Goal: Transaction & Acquisition: Subscribe to service/newsletter

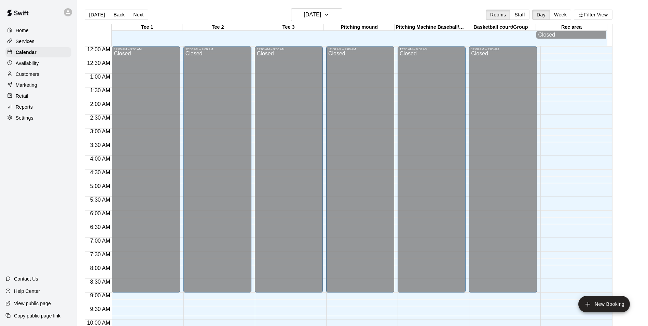
click at [26, 83] on p "Marketing" at bounding box center [27, 85] width 22 height 7
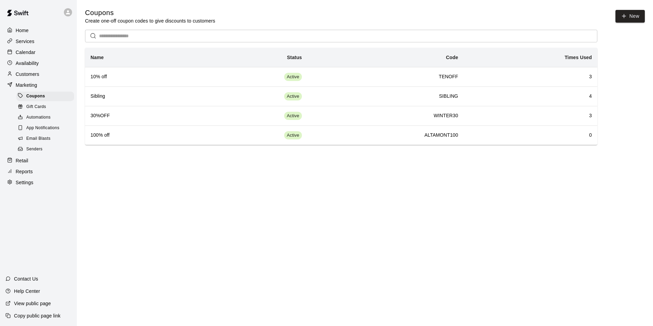
click at [29, 142] on span "Email Blasts" at bounding box center [38, 138] width 24 height 7
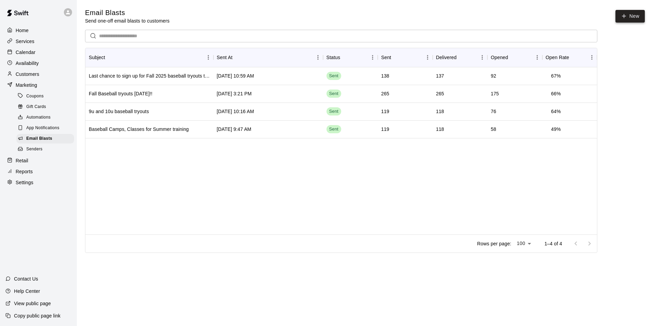
click at [626, 13] on icon at bounding box center [624, 16] width 6 height 6
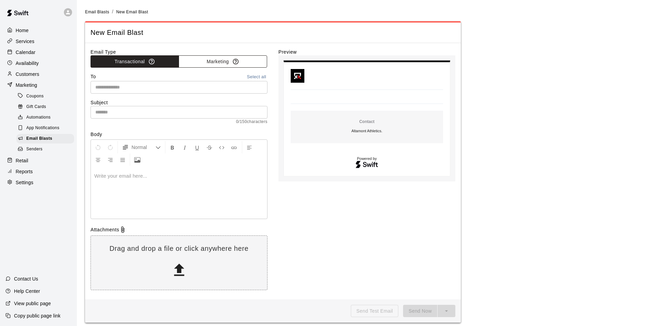
click at [211, 60] on button "Marketing" at bounding box center [223, 61] width 88 height 13
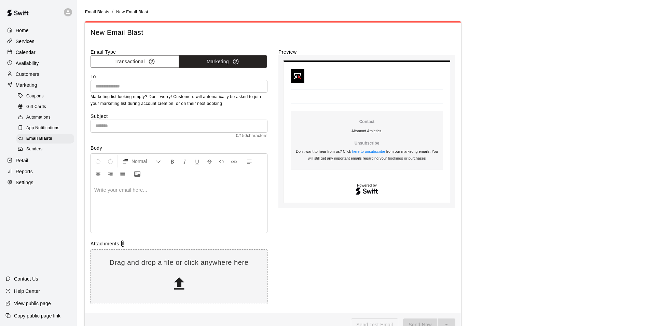
click at [121, 88] on input "text" at bounding box center [179, 86] width 172 height 9
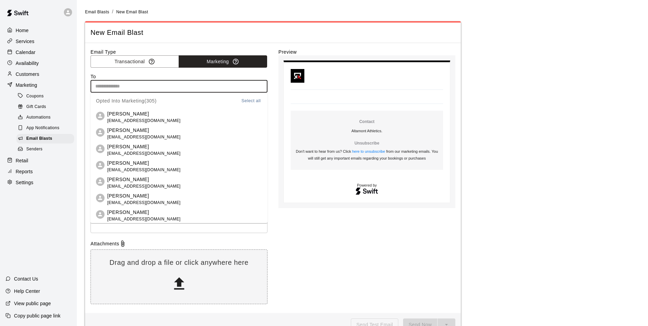
click at [246, 100] on button "Select all" at bounding box center [251, 101] width 22 height 8
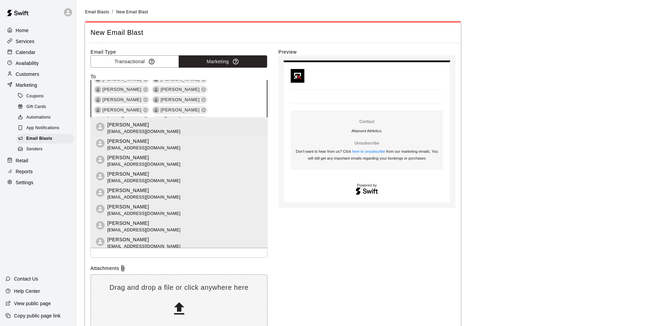
scroll to position [68, 0]
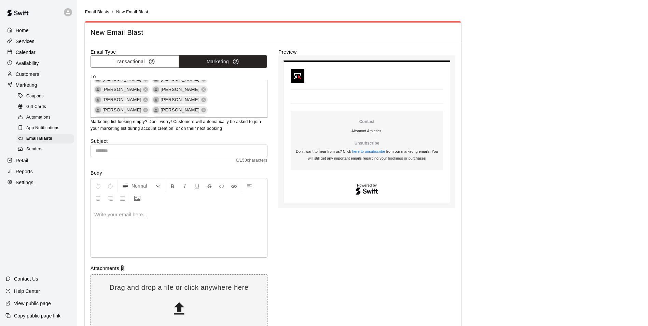
click at [109, 268] on div "Attachments" at bounding box center [178, 268] width 177 height 7
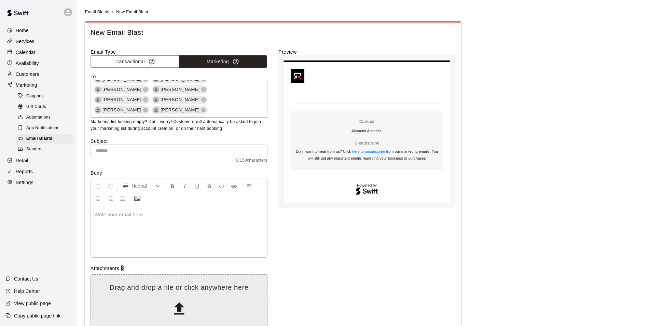
click at [132, 300] on div "Drag and drop a file or click anywhere here" at bounding box center [179, 302] width 176 height 38
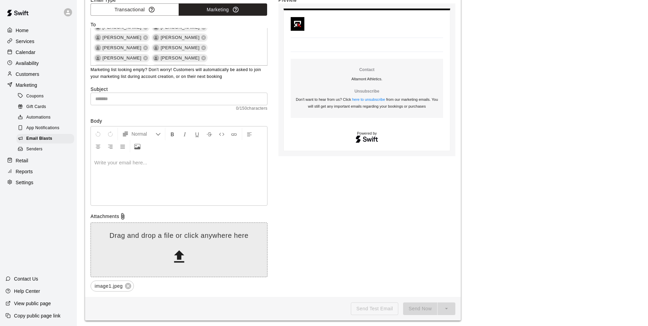
scroll to position [55, 0]
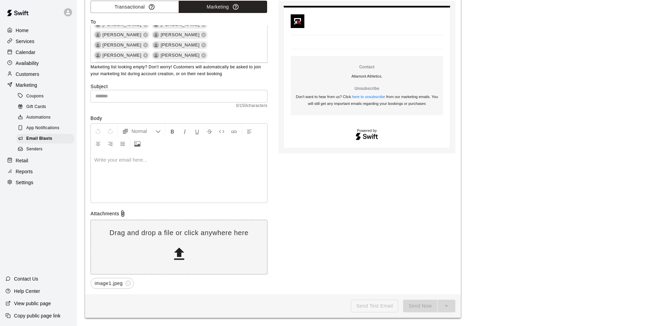
click at [114, 283] on span "image1.jpeg" at bounding box center [109, 283] width 36 height 7
click at [128, 282] on icon at bounding box center [128, 283] width 6 height 6
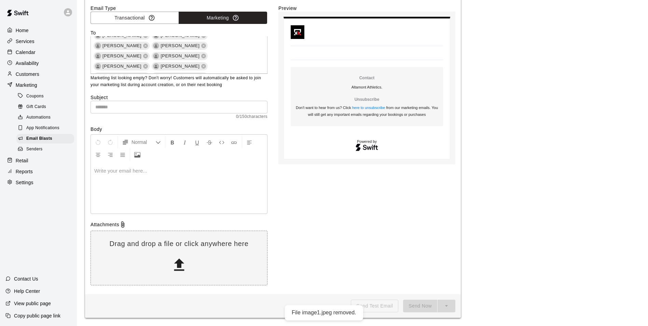
click at [116, 221] on div "Email Type Transactional Marketing To Sarah Alfaro Eddie Chagoya Jose Ibarra Al…" at bounding box center [178, 147] width 177 height 284
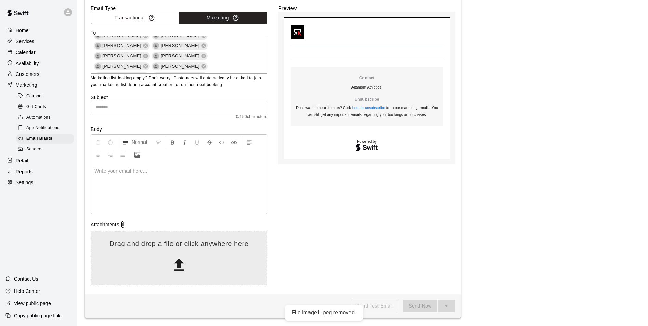
drag, startPoint x: 116, startPoint y: 221, endPoint x: 152, endPoint y: 259, distance: 52.9
click at [152, 259] on div "Drag and drop a file or click anywhere here" at bounding box center [179, 258] width 176 height 38
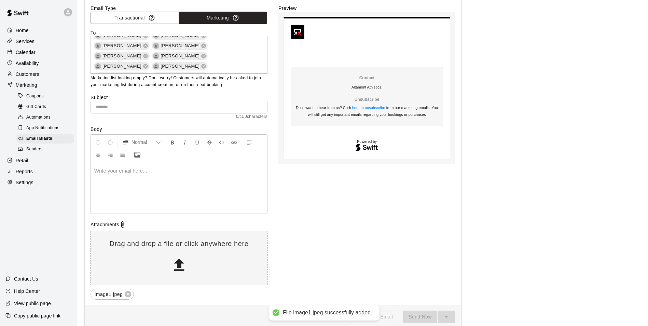
click at [113, 109] on input "text" at bounding box center [178, 107] width 177 height 13
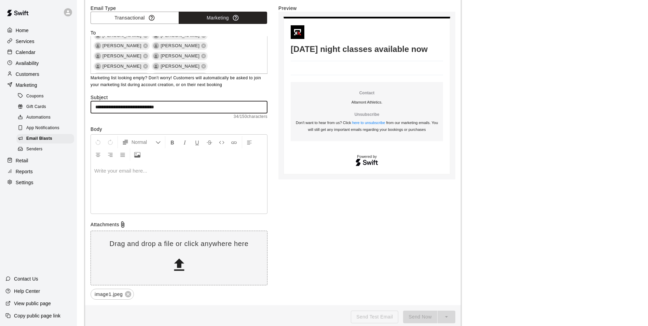
click at [179, 107] on input "**********" at bounding box center [178, 107] width 177 height 13
type input "**********"
click at [140, 168] on p at bounding box center [178, 170] width 169 height 7
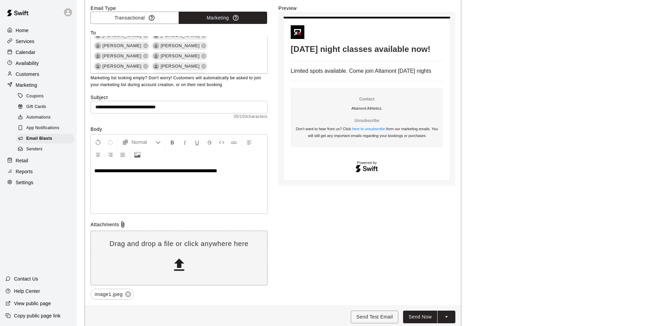
click at [232, 170] on p "**********" at bounding box center [178, 170] width 169 height 7
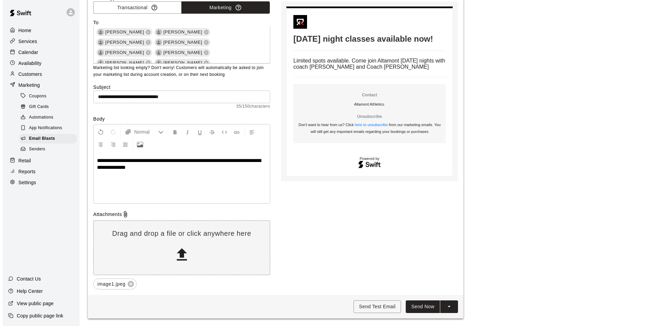
scroll to position [55, 0]
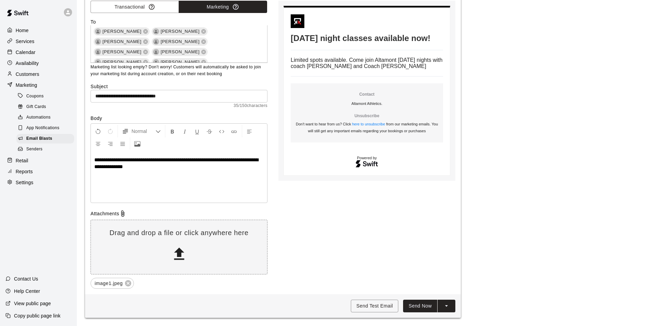
click at [425, 304] on button "Send Now" at bounding box center [420, 305] width 34 height 13
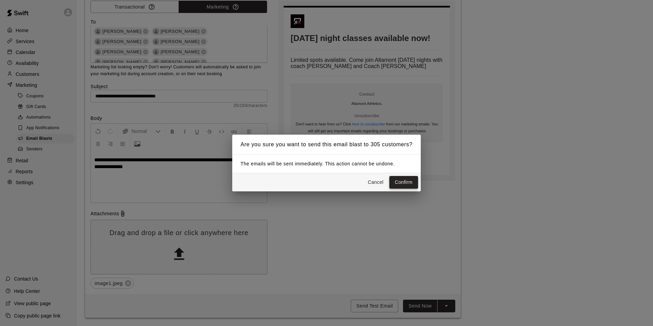
click at [408, 179] on button "Confirm" at bounding box center [403, 182] width 29 height 13
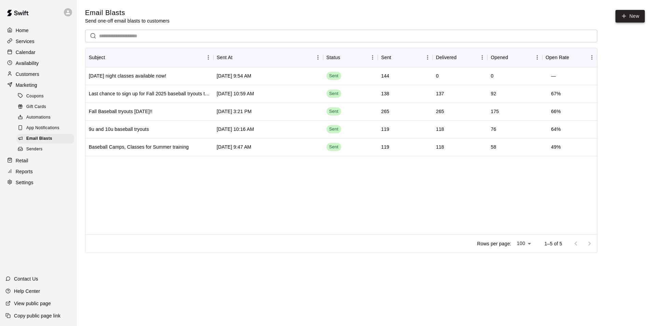
click at [624, 16] on icon at bounding box center [624, 16] width 4 height 0
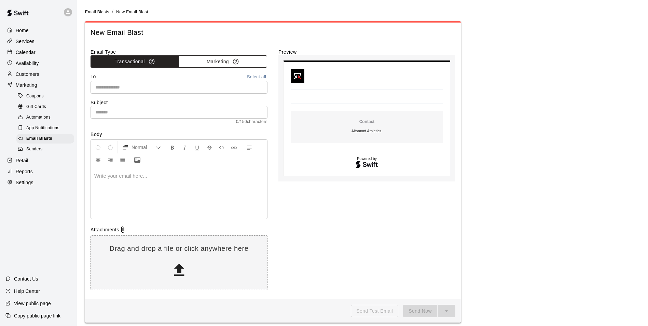
click at [222, 61] on button "Marketing" at bounding box center [223, 61] width 88 height 13
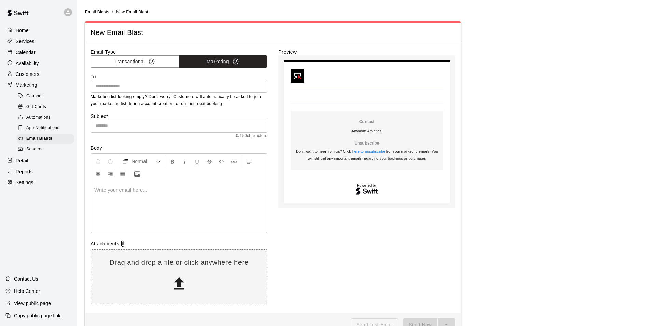
click at [127, 90] on input "text" at bounding box center [179, 86] width 172 height 9
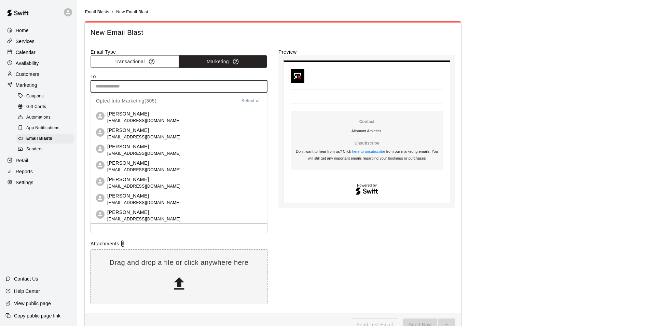
click at [250, 99] on button "Select all" at bounding box center [251, 101] width 22 height 8
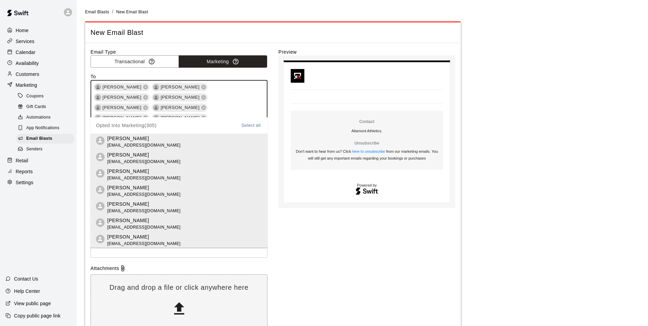
scroll to position [1042, 0]
click at [294, 219] on div "Preview Contact Altamont Athletics . Unsubscribe Don't want to hear from us? Cl…" at bounding box center [366, 190] width 177 height 284
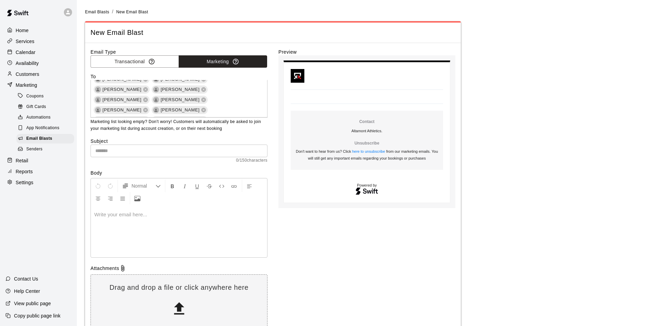
scroll to position [1083, 0]
drag, startPoint x: 151, startPoint y: 152, endPoint x: 144, endPoint y: 150, distance: 7.7
click at [151, 152] on input "text" at bounding box center [178, 150] width 177 height 13
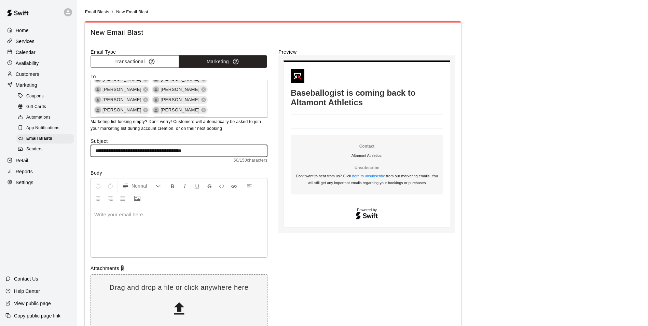
type input "**********"
click at [151, 215] on p at bounding box center [178, 214] width 169 height 7
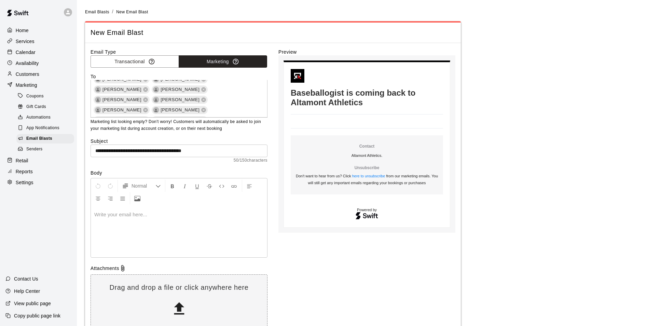
click at [139, 213] on p at bounding box center [178, 214] width 169 height 7
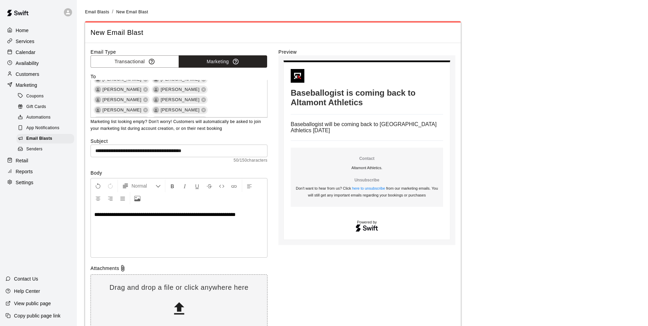
click at [236, 217] on span "**********" at bounding box center [164, 214] width 141 height 5
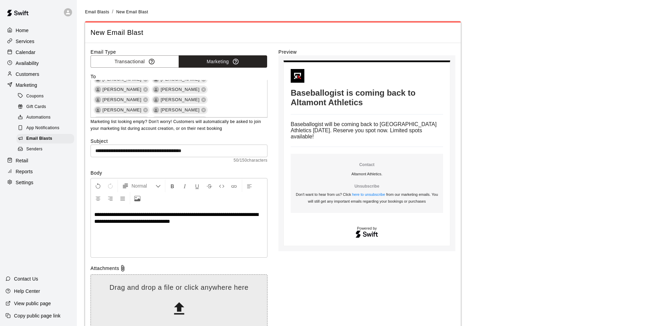
click at [173, 311] on icon at bounding box center [178, 308] width 17 height 17
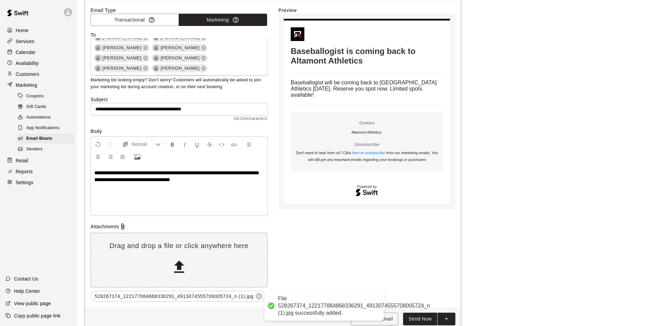
scroll to position [55, 0]
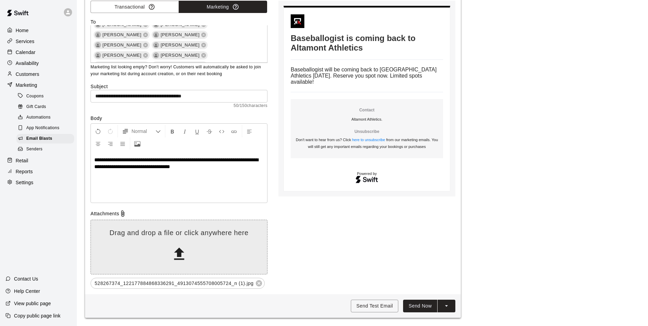
click at [132, 225] on div "Drag and drop a file or click anywhere here" at bounding box center [178, 247] width 177 height 55
click at [169, 253] on div "Drag and drop a file or click anywhere here" at bounding box center [179, 247] width 176 height 38
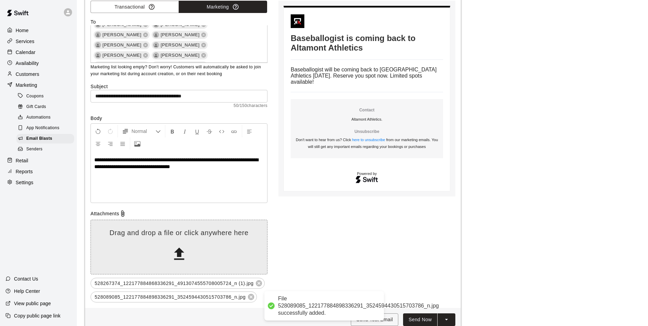
click at [167, 242] on div "Drag and drop a file or click anywhere here" at bounding box center [179, 247] width 176 height 38
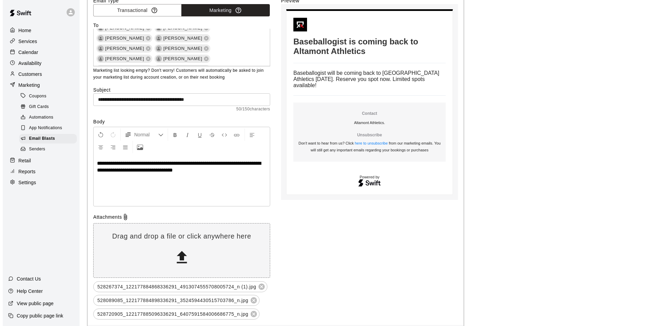
scroll to position [82, 0]
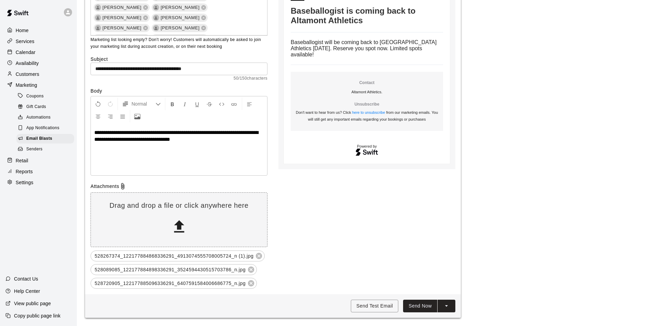
click at [424, 307] on button "Send Now" at bounding box center [420, 305] width 34 height 13
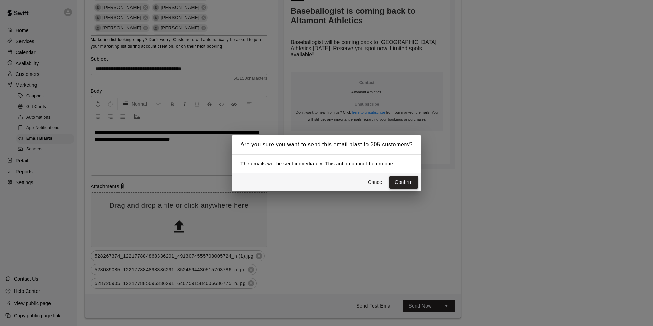
click at [405, 183] on button "Confirm" at bounding box center [403, 182] width 29 height 13
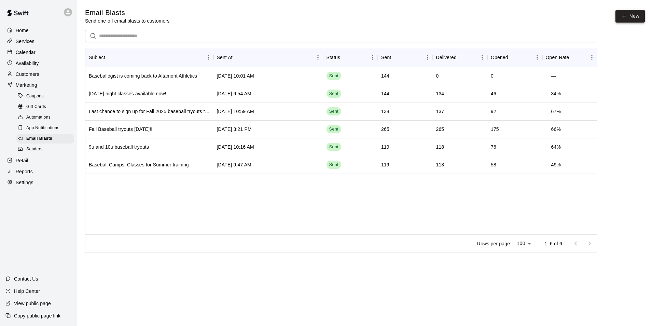
click at [626, 15] on icon at bounding box center [624, 16] width 6 height 6
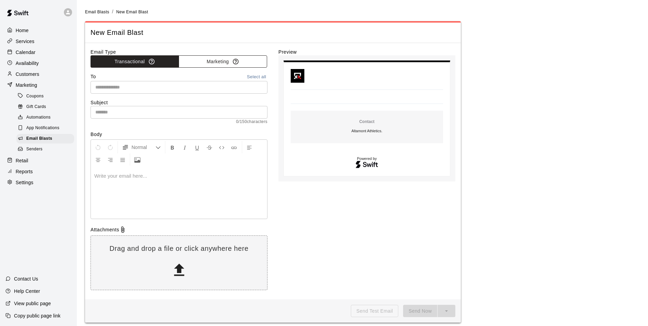
click at [208, 67] on button "Marketing" at bounding box center [223, 61] width 88 height 13
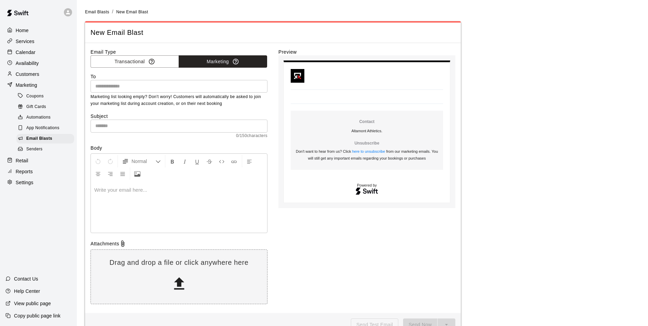
click at [173, 84] on input "text" at bounding box center [179, 86] width 172 height 9
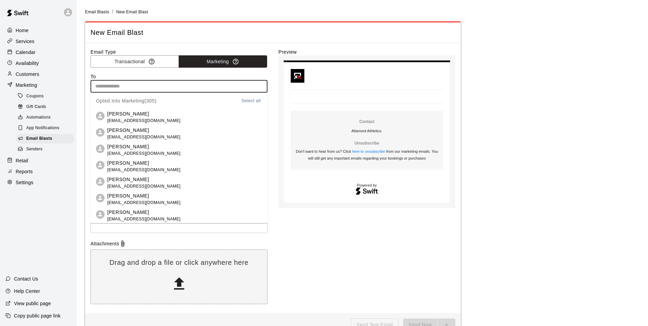
click at [252, 101] on button "Select all" at bounding box center [251, 101] width 22 height 8
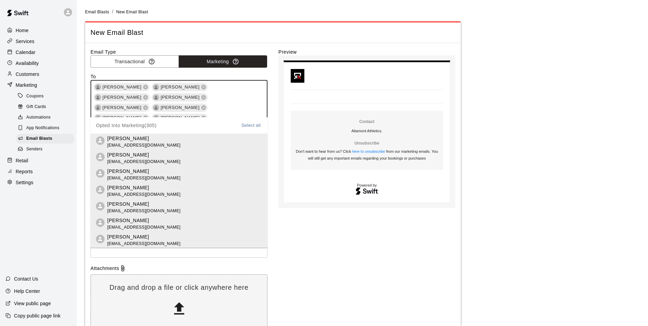
scroll to position [1042, 0]
click at [280, 240] on div "Preview Contact Altamont Athletics . Unsubscribe Don't want to hear from us? Cl…" at bounding box center [366, 190] width 177 height 284
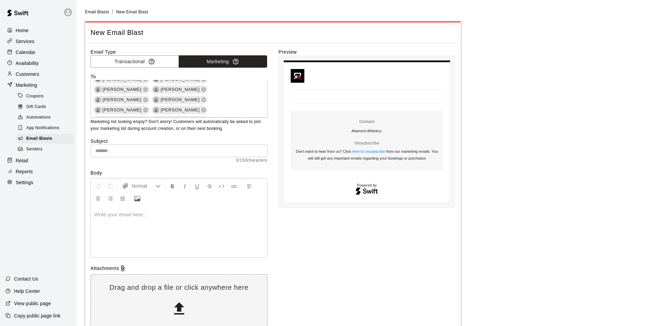
scroll to position [1083, 0]
click at [139, 151] on input "text" at bounding box center [178, 150] width 177 height 13
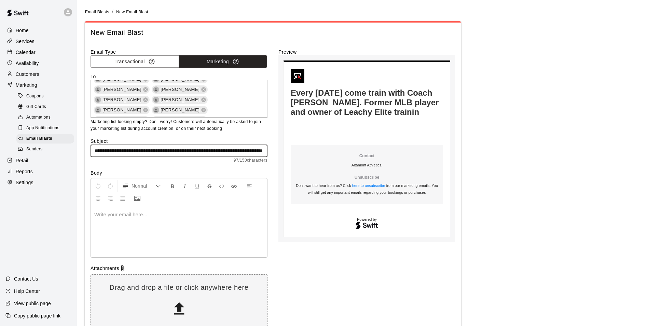
scroll to position [0, 68]
type input "**********"
click at [122, 220] on div at bounding box center [179, 231] width 176 height 51
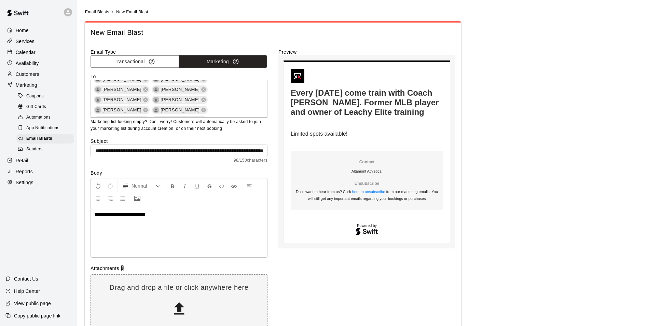
click at [94, 219] on div "**********" at bounding box center [179, 231] width 176 height 51
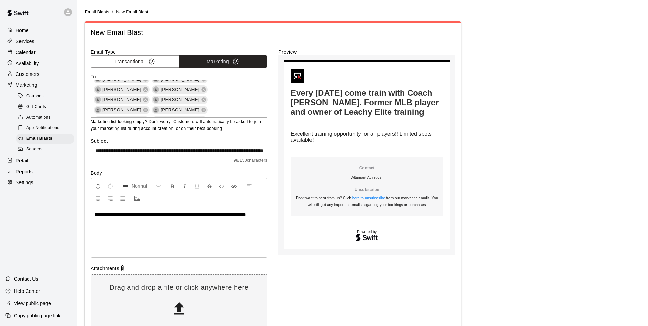
click at [256, 214] on p "**********" at bounding box center [178, 214] width 169 height 7
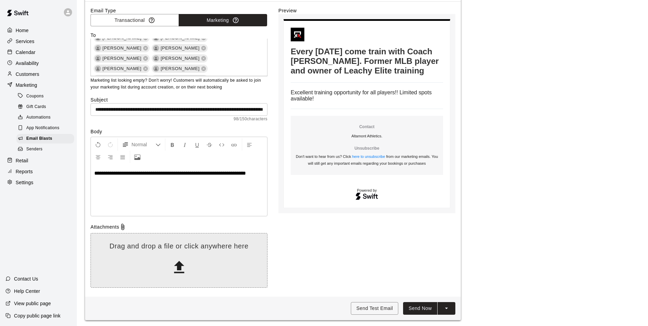
scroll to position [44, 0]
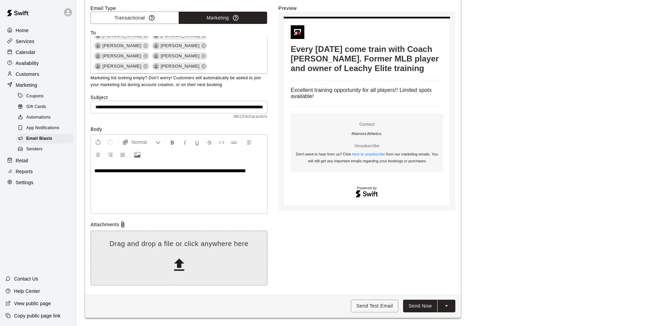
click at [140, 246] on p "Drag and drop a file or click anywhere here" at bounding box center [179, 243] width 176 height 9
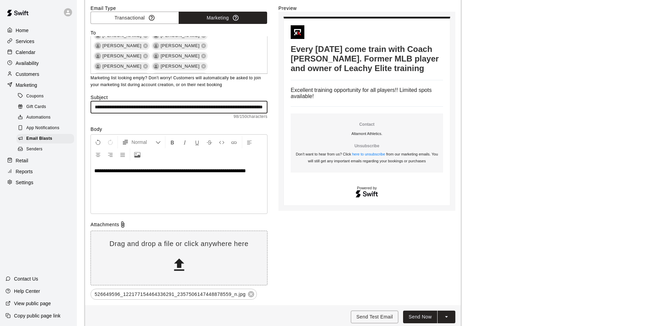
scroll to position [0, 69]
drag, startPoint x: 255, startPoint y: 106, endPoint x: 270, endPoint y: 106, distance: 14.7
click at [270, 106] on div "Email Type Transactional Marketing To Sarah Alfaro Eddie Chagoya Jose Ibarra Al…" at bounding box center [272, 152] width 365 height 295
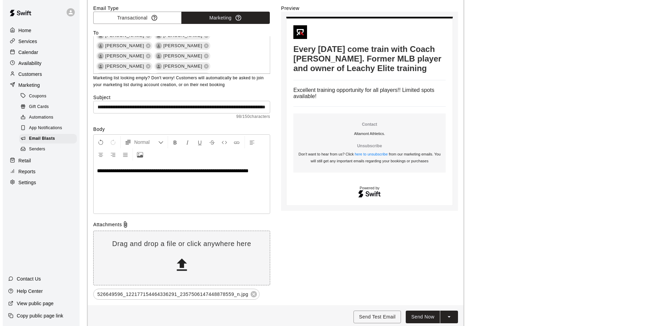
scroll to position [0, 0]
click at [419, 316] on button "Send Now" at bounding box center [420, 316] width 34 height 13
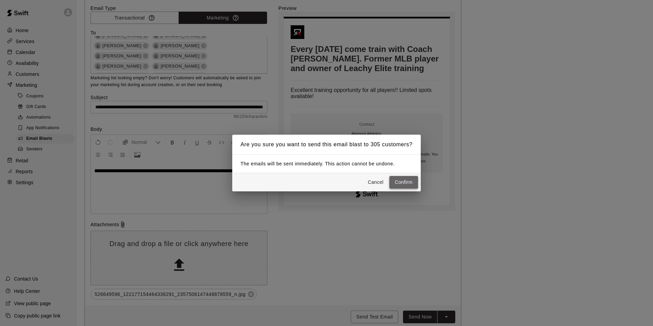
click at [409, 182] on button "Confirm" at bounding box center [403, 182] width 29 height 13
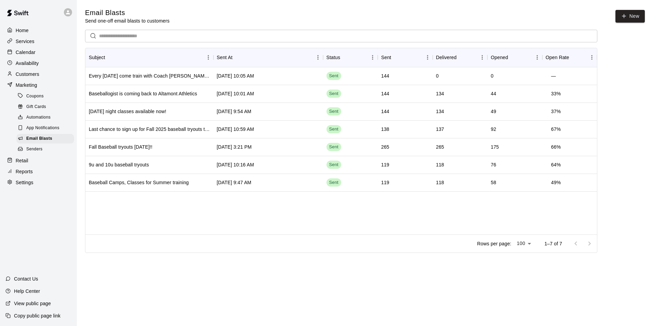
click at [24, 75] on p "Customers" at bounding box center [28, 74] width 24 height 7
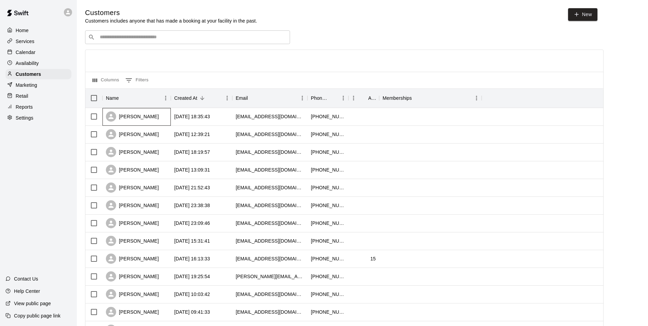
click at [144, 116] on div "[PERSON_NAME]" at bounding box center [132, 116] width 53 height 10
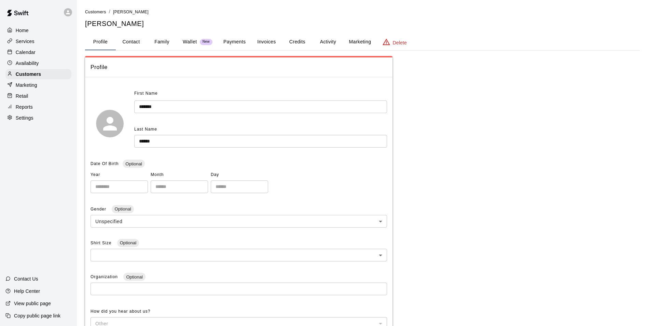
click at [160, 44] on button "Family" at bounding box center [161, 42] width 31 height 16
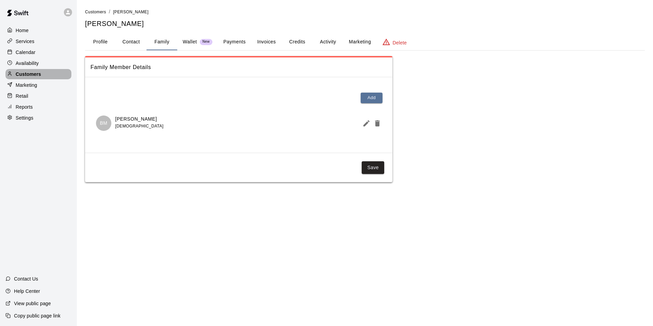
click at [28, 73] on p "Customers" at bounding box center [28, 74] width 25 height 7
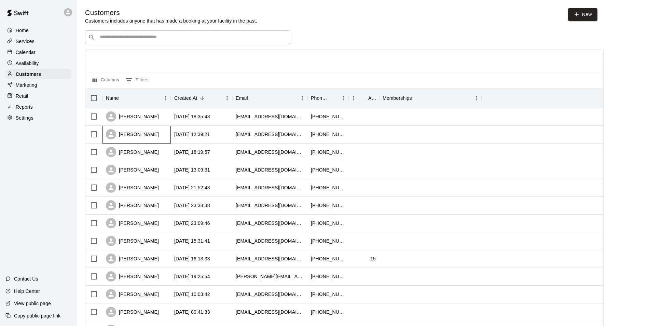
click at [144, 133] on div "Marc Aceves" at bounding box center [132, 134] width 53 height 10
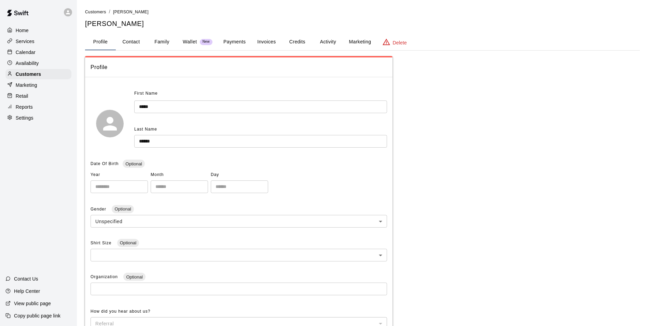
click at [161, 41] on button "Family" at bounding box center [161, 42] width 31 height 16
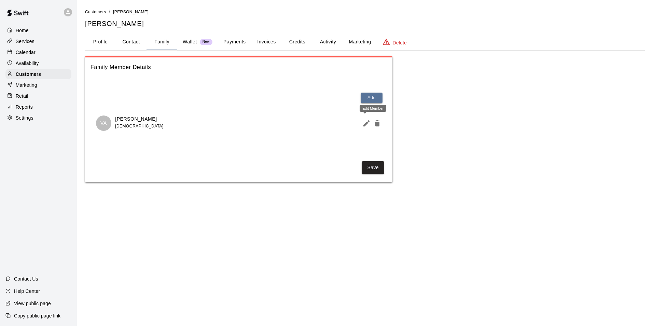
click at [364, 124] on icon "Edit Member" at bounding box center [366, 123] width 8 height 8
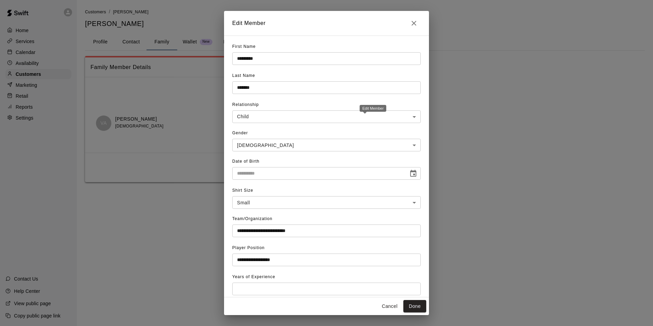
type input "**********"
click at [418, 22] on button "Close" at bounding box center [414, 23] width 14 height 14
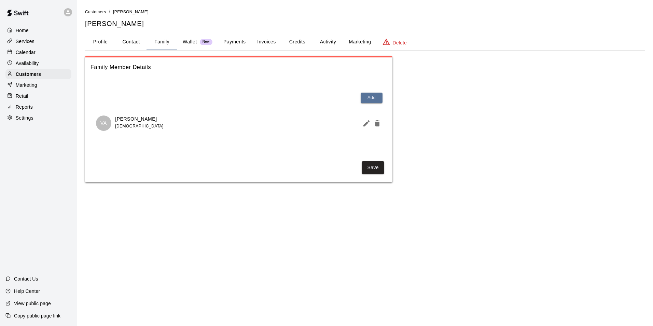
click at [364, 125] on icon "Edit Member" at bounding box center [366, 123] width 6 height 6
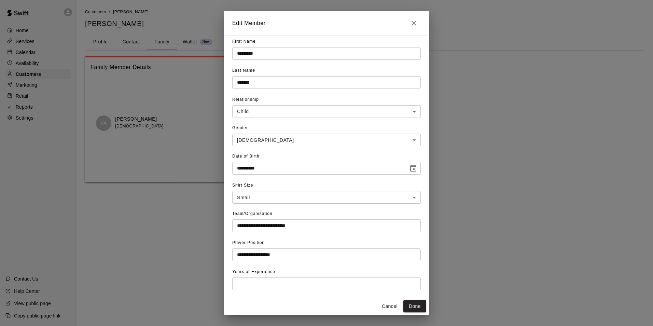
scroll to position [20, 0]
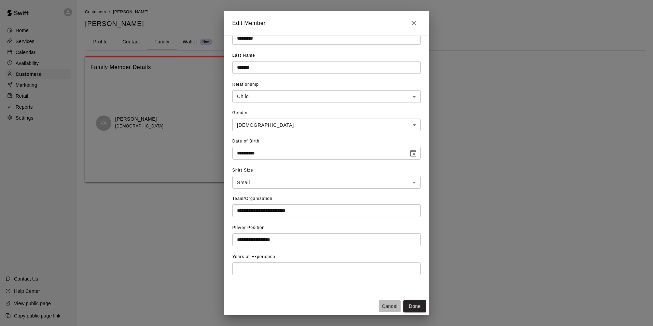
click at [394, 306] on button "Cancel" at bounding box center [390, 306] width 22 height 13
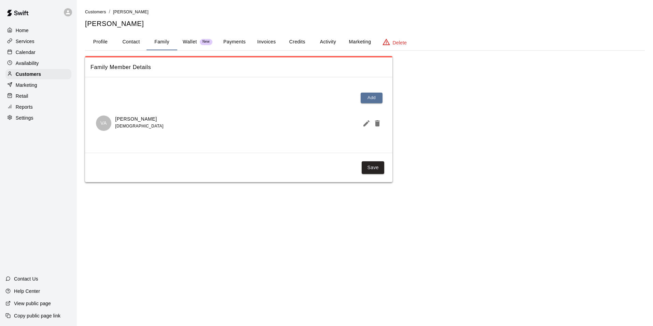
click at [324, 42] on button "Activity" at bounding box center [327, 42] width 31 height 16
